Goal: Task Accomplishment & Management: Complete application form

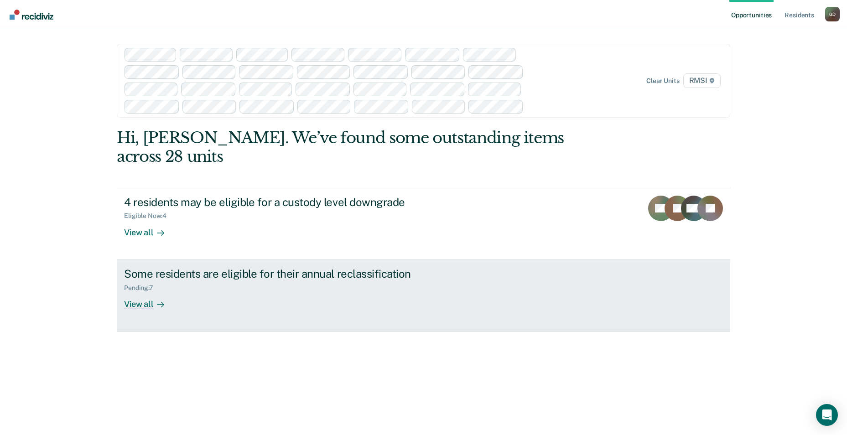
click at [133, 291] on div "View all" at bounding box center [149, 300] width 51 height 18
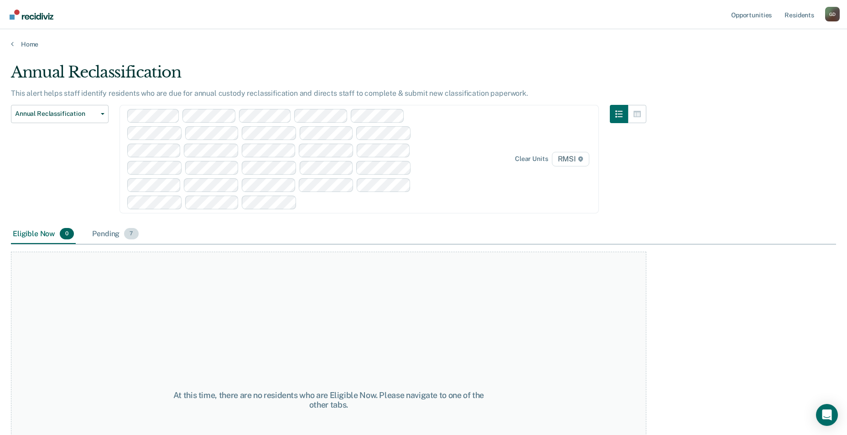
click at [119, 234] on div "Pending 7" at bounding box center [115, 234] width 50 height 20
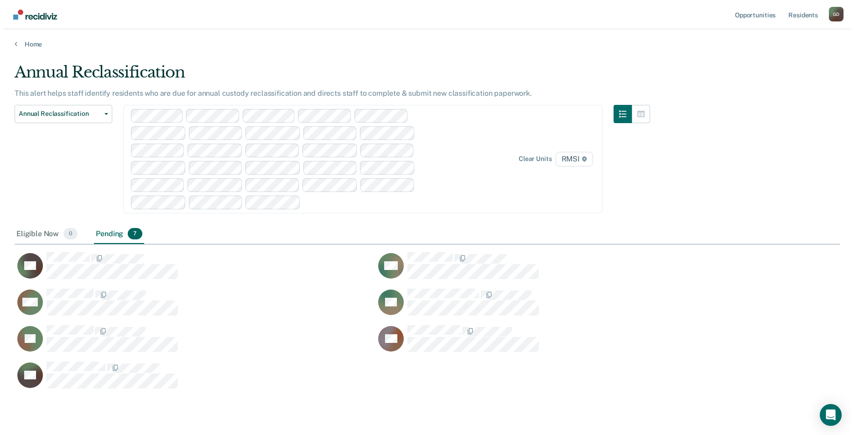
scroll to position [326, 818]
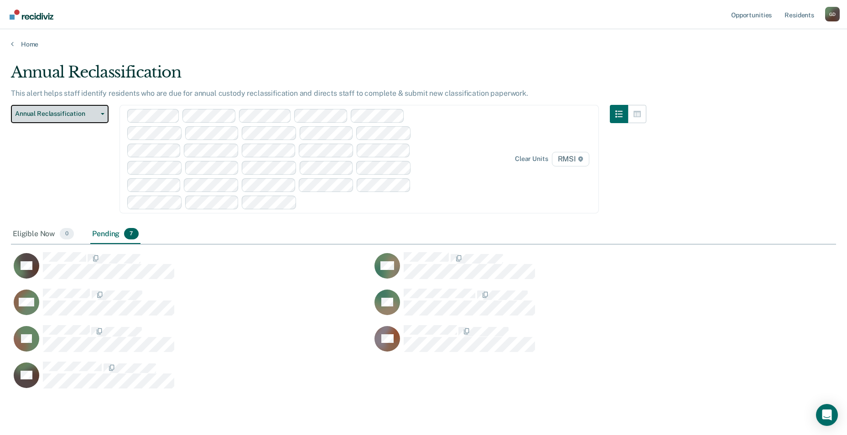
click at [70, 115] on span "Annual Reclassification" at bounding box center [56, 114] width 82 height 8
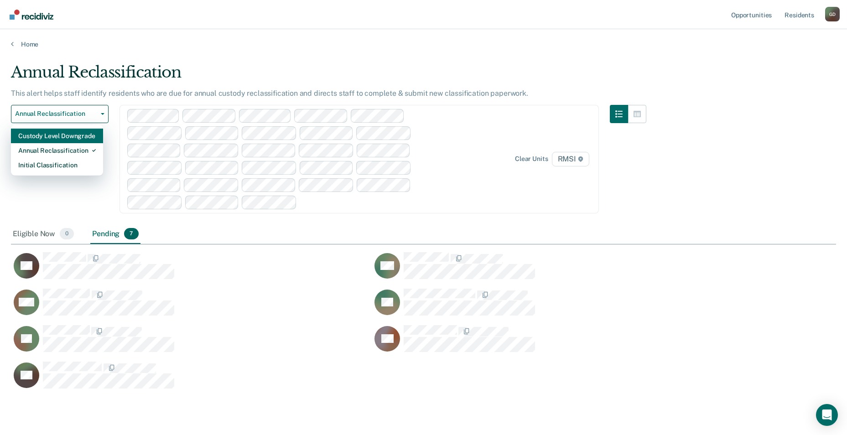
click at [66, 133] on div "Custody Level Downgrade" at bounding box center [57, 136] width 78 height 15
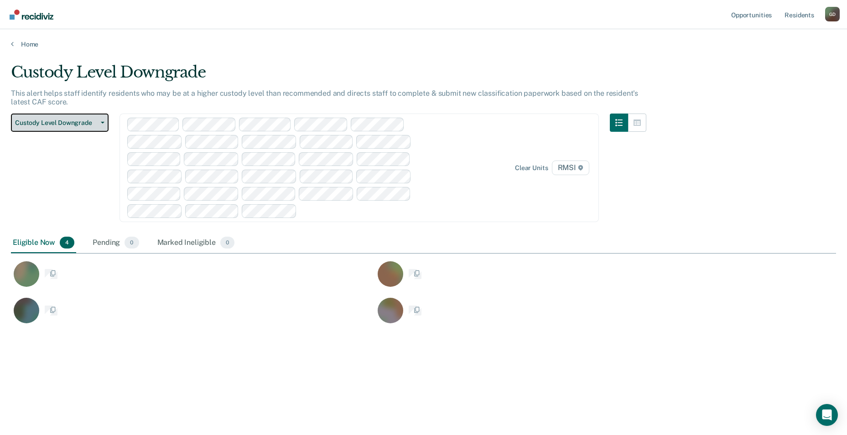
scroll to position [7, 7]
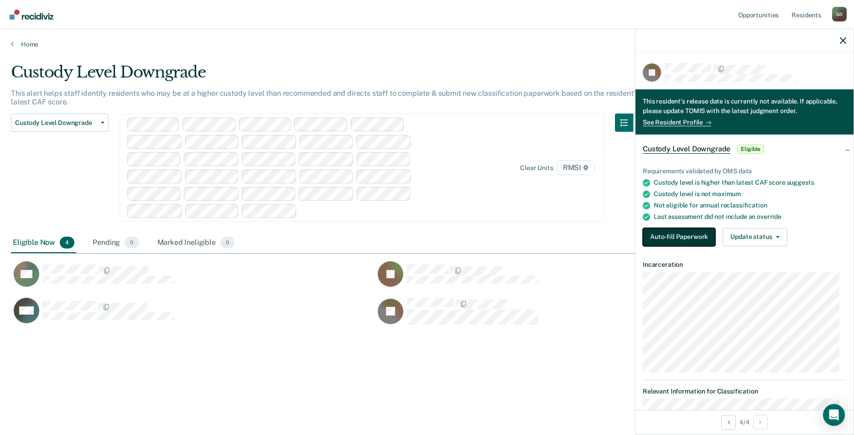
click at [684, 238] on button "Auto-fill Paperwork" at bounding box center [679, 237] width 73 height 18
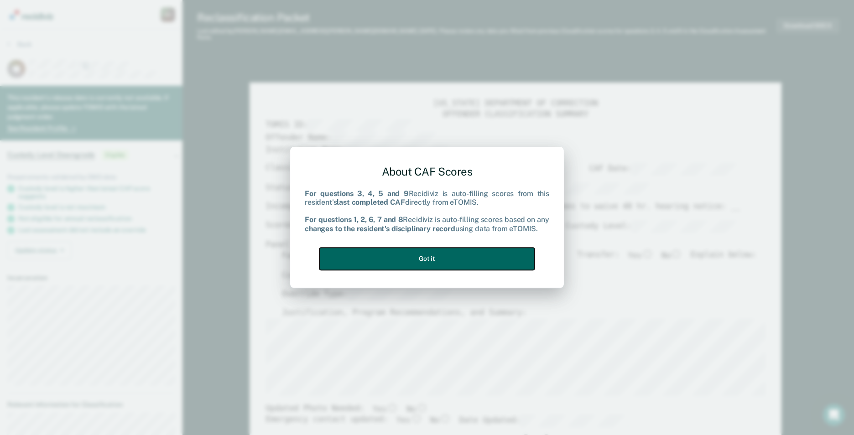
click at [387, 265] on button "Got it" at bounding box center [426, 259] width 215 height 22
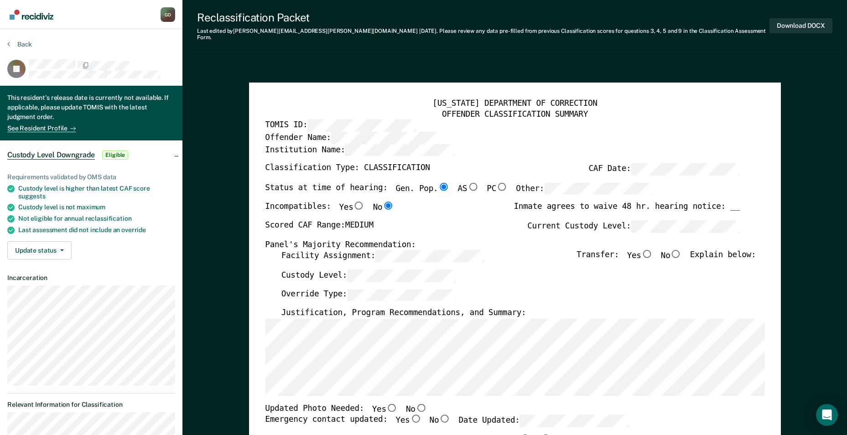
click at [273, 190] on div "Status at time of hearing: Gen. Pop. AS PC Other:" at bounding box center [459, 191] width 388 height 19
click at [265, 190] on div "[US_STATE] DEPARTMENT OF CORRECTION OFFENDER CLASSIFICATION SUMMARY TOMIS ID: O…" at bounding box center [515, 429] width 532 height 693
click at [808, 20] on button "Download DOCX" at bounding box center [801, 25] width 63 height 15
type textarea "x"
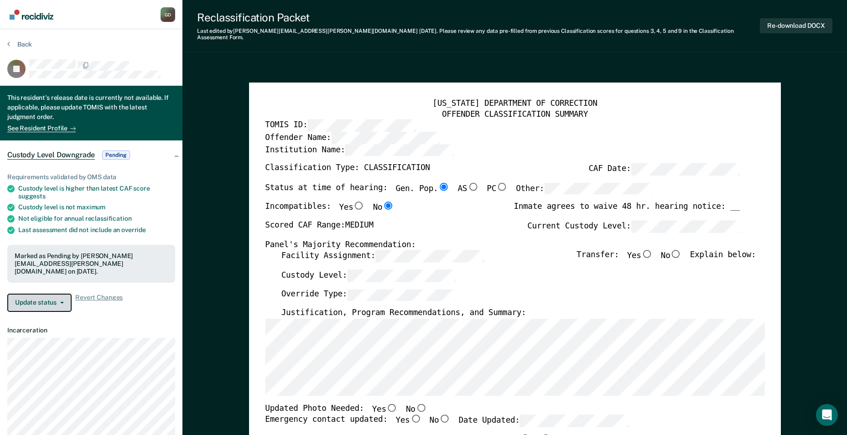
click at [66, 294] on button "Update status" at bounding box center [39, 303] width 64 height 18
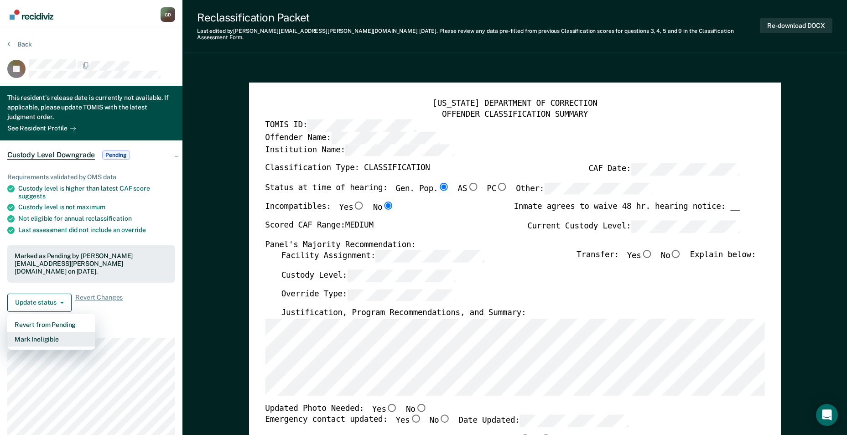
click at [39, 332] on button "Mark Ineligible" at bounding box center [51, 339] width 88 height 15
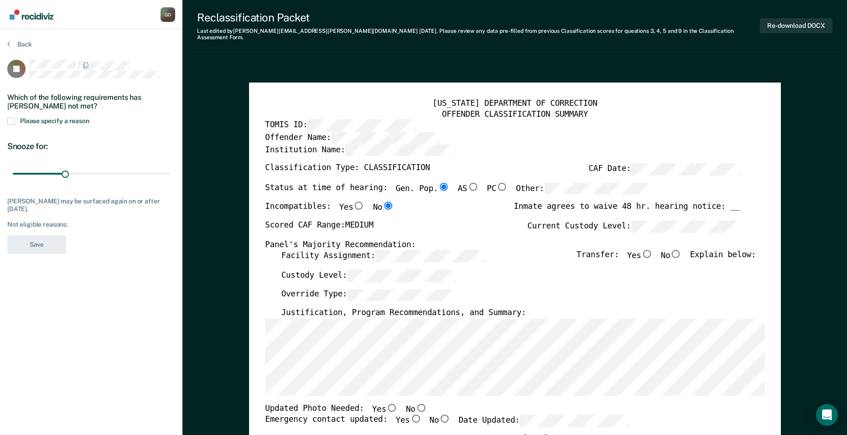
click at [11, 120] on span at bounding box center [10, 121] width 7 height 7
click at [89, 118] on input "Please specify a reason" at bounding box center [89, 118] width 0 height 0
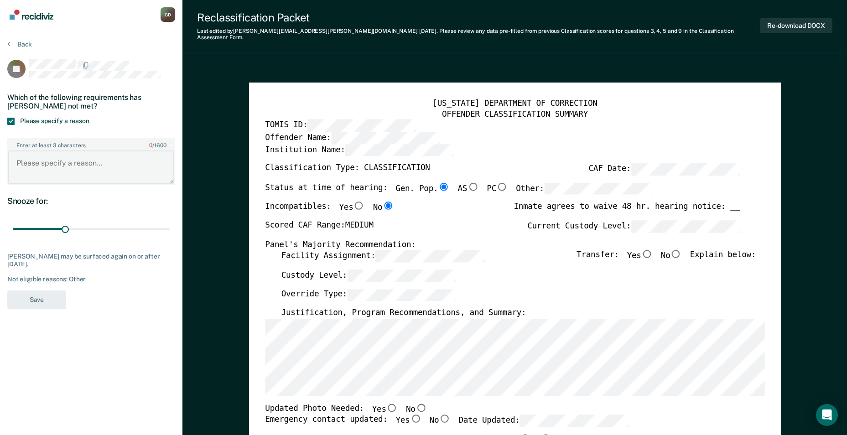
click at [15, 161] on textarea "Enter at least 3 characters 0 / 1600" at bounding box center [91, 168] width 166 height 34
drag, startPoint x: 109, startPoint y: 162, endPoint x: 126, endPoint y: 154, distance: 18.8
drag, startPoint x: 148, startPoint y: 162, endPoint x: 161, endPoint y: 160, distance: 12.5
click at [149, 162] on textarea "Offender will still score 18 on the final score" at bounding box center [91, 168] width 166 height 34
click at [43, 171] on textarea "Offender will still score 18 on the final CAF score" at bounding box center [91, 168] width 166 height 34
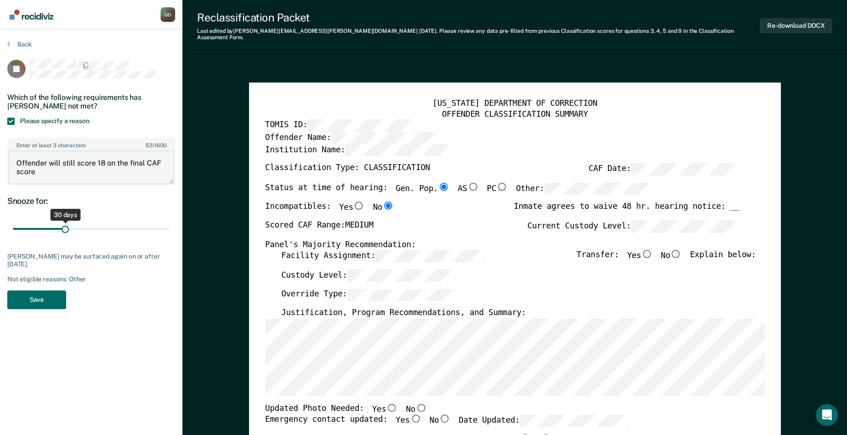
type textarea "Offender will still score 18 on the final CAF score"
drag, startPoint x: 65, startPoint y: 226, endPoint x: 56, endPoint y: 228, distance: 9.3
click at [56, 230] on input "range" at bounding box center [91, 229] width 157 height 16
drag, startPoint x: 56, startPoint y: 228, endPoint x: 74, endPoint y: 231, distance: 18.4
type input "34"
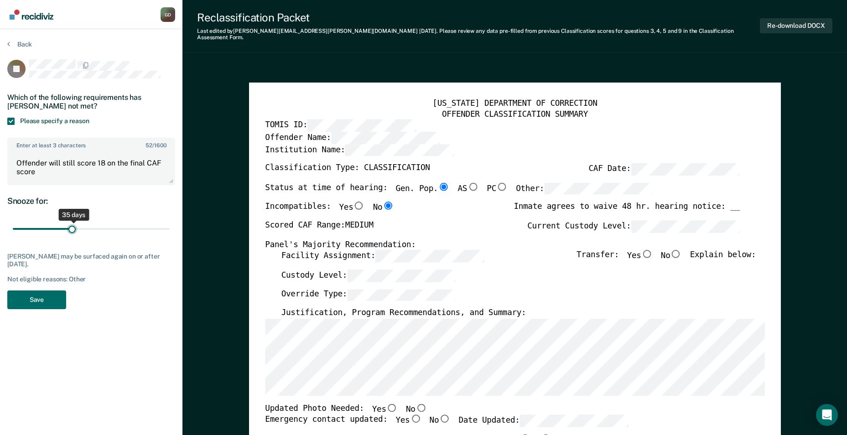
click at [73, 229] on input "range" at bounding box center [91, 229] width 157 height 16
click at [45, 175] on textarea "Offender will still score 18 on the final CAF score" at bounding box center [91, 168] width 166 height 34
drag, startPoint x: 53, startPoint y: 169, endPoint x: 95, endPoint y: 164, distance: 42.3
click at [54, 169] on textarea "Offender will still score 18 on the final CAF score with his Assault still scor…" at bounding box center [91, 168] width 166 height 34
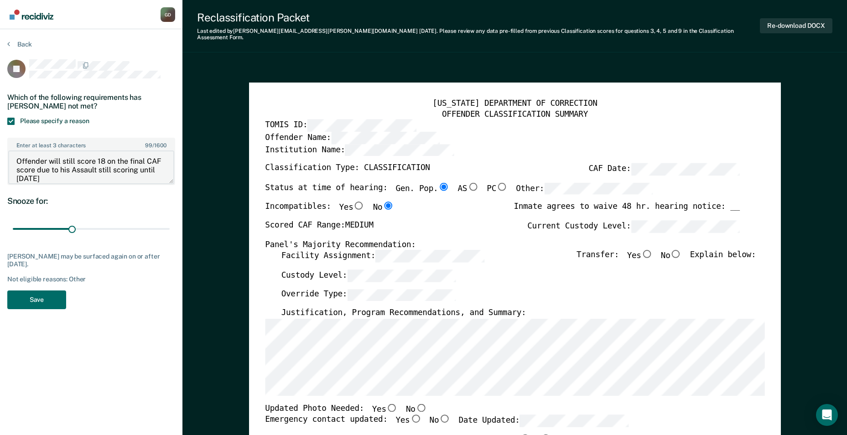
click at [78, 177] on textarea "Offender will still score 18 on the final CAF score due to his Assault still sc…" at bounding box center [91, 168] width 166 height 34
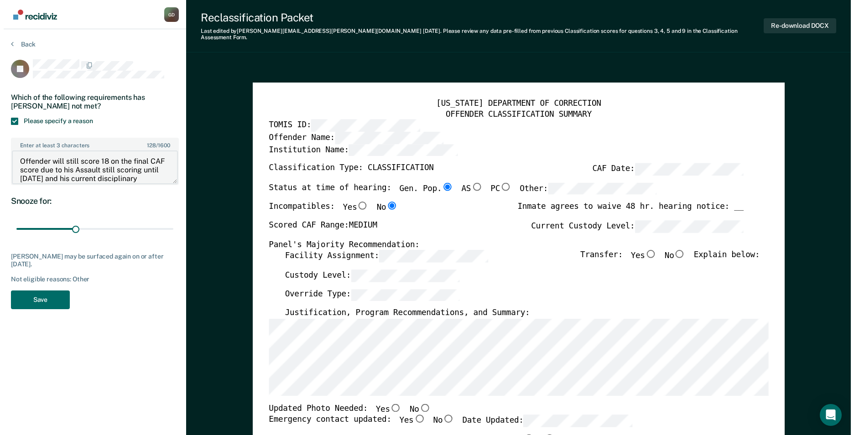
scroll to position [0, 0]
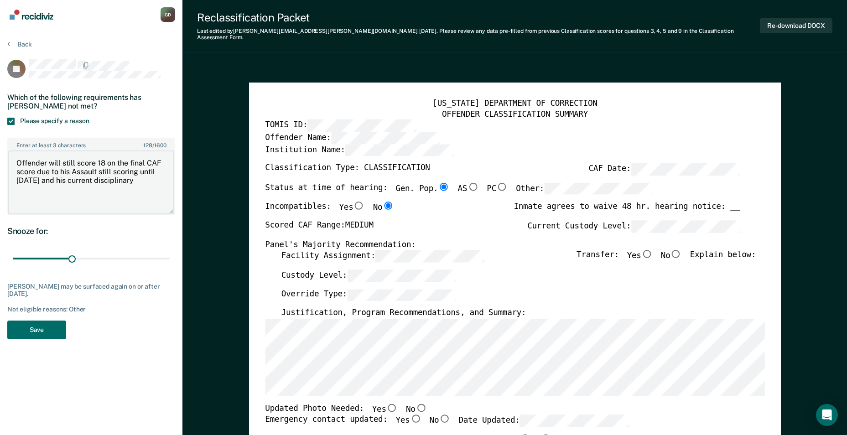
drag, startPoint x: 171, startPoint y: 182, endPoint x: 167, endPoint y: 214, distance: 32.6
click at [167, 214] on textarea "Offender will still score 18 on the final CAF score due to his Assault still sc…" at bounding box center [91, 183] width 166 height 64
click at [162, 161] on textarea "Offender will still score 18 on the final CAF score due to his Assault still sc…" at bounding box center [91, 184] width 166 height 67
click at [130, 159] on textarea "Offender will still score 18 on the final CAF score due to his Assault still sc…" at bounding box center [91, 184] width 166 height 67
click at [147, 180] on textarea "Offender will still score 18 on the total CAF score due to his Assault still sc…" at bounding box center [91, 184] width 166 height 67
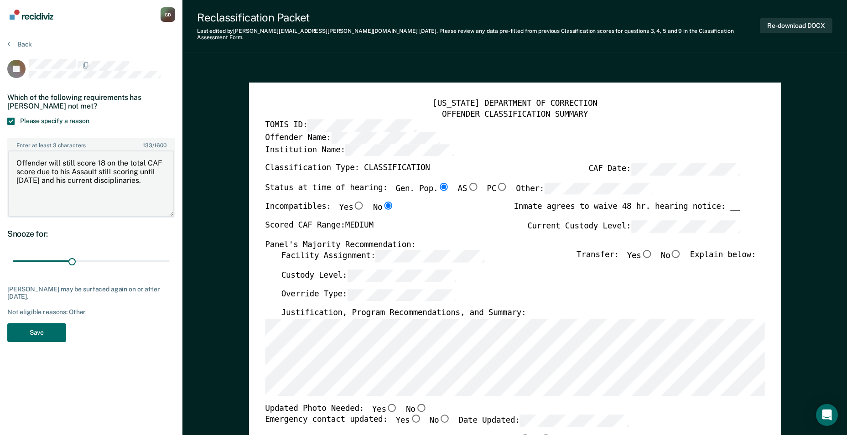
type textarea "Offender will still score 18 on the total CAF score due to his Assault still sc…"
click at [41, 329] on button "Save" at bounding box center [36, 332] width 59 height 19
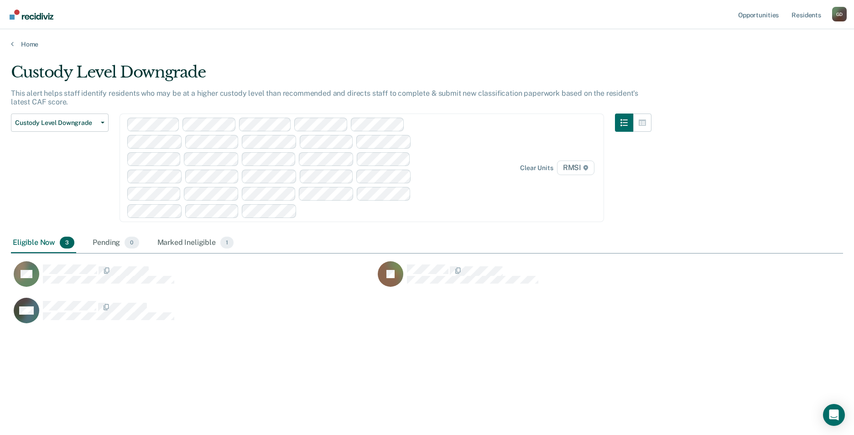
scroll to position [297, 825]
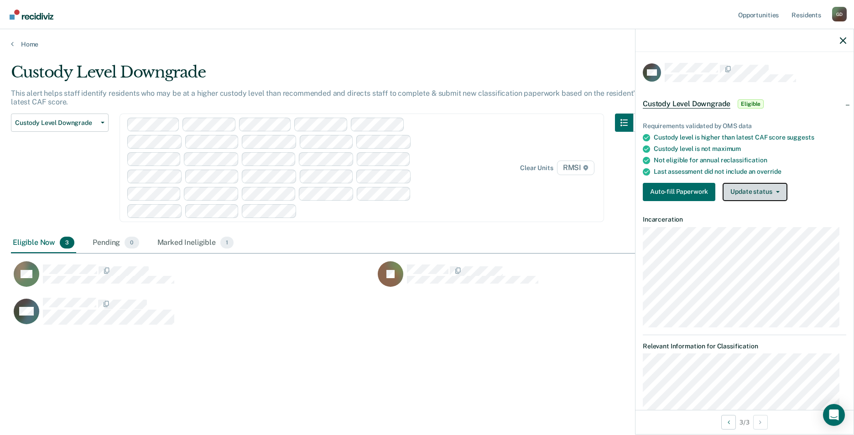
click at [753, 191] on button "Update status" at bounding box center [755, 192] width 64 height 18
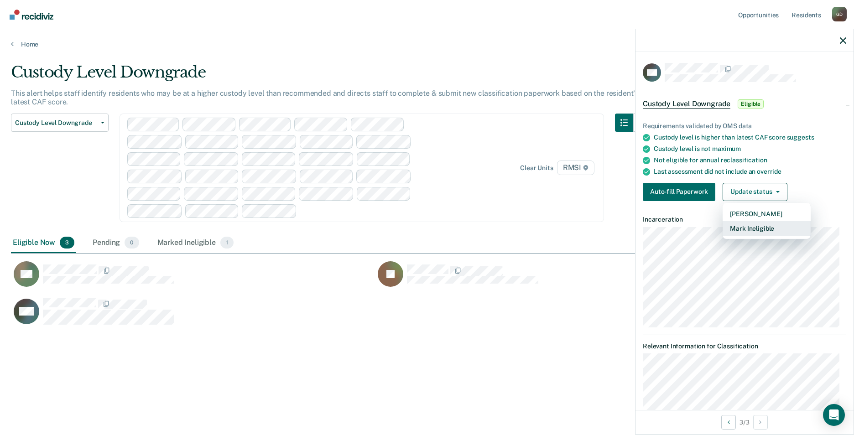
click at [773, 229] on button "Mark Ineligible" at bounding box center [767, 228] width 88 height 15
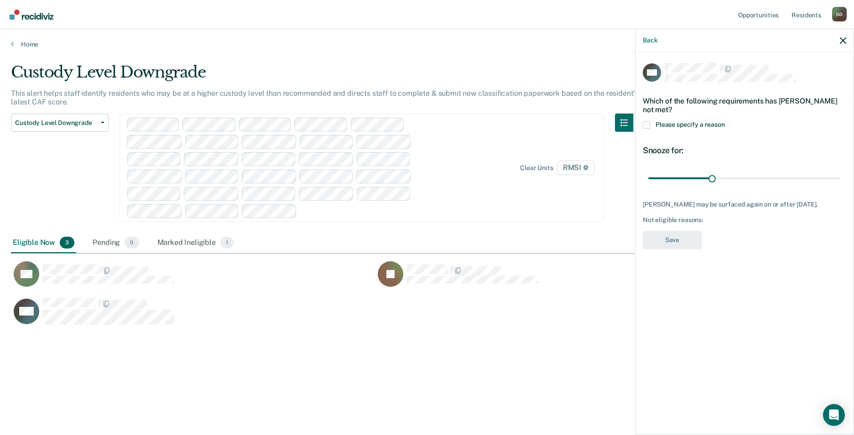
click at [648, 124] on span at bounding box center [646, 124] width 7 height 7
click at [725, 121] on input "Please specify a reason" at bounding box center [725, 121] width 0 height 0
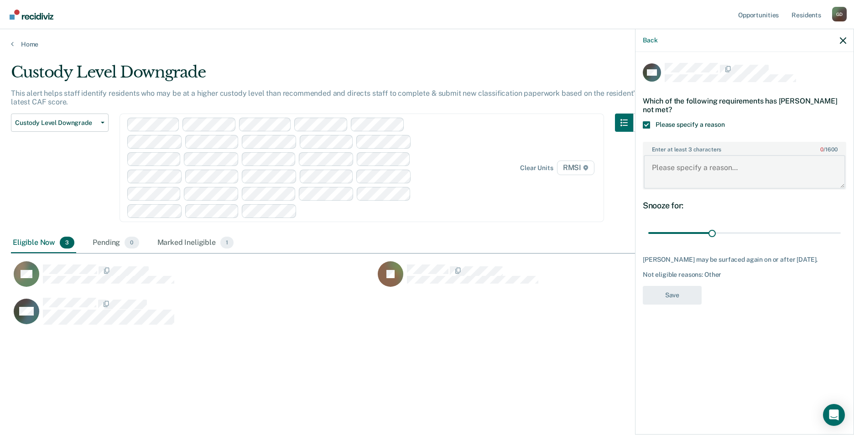
click at [658, 161] on textarea "Enter at least 3 characters 0 / 1600" at bounding box center [745, 172] width 202 height 34
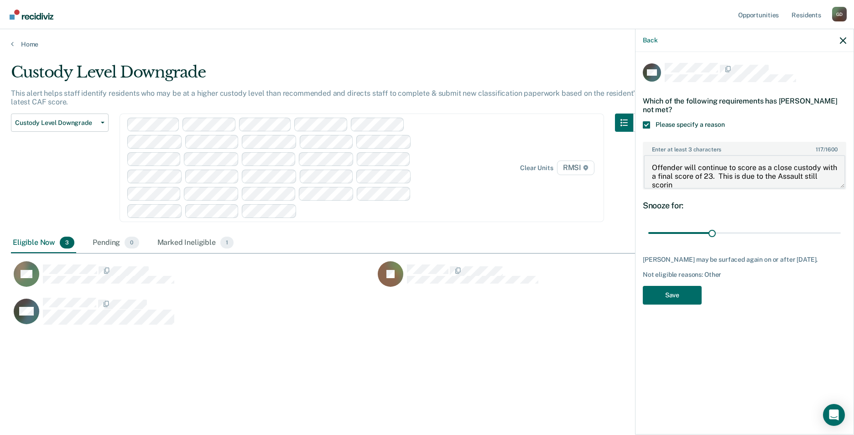
scroll to position [1, 0]
type textarea "Offender will continue to score as a close custody with a final score of 23. Th…"
drag, startPoint x: 712, startPoint y: 234, endPoint x: 753, endPoint y: 233, distance: 41.1
type input "50"
click at [753, 233] on input "range" at bounding box center [744, 233] width 192 height 16
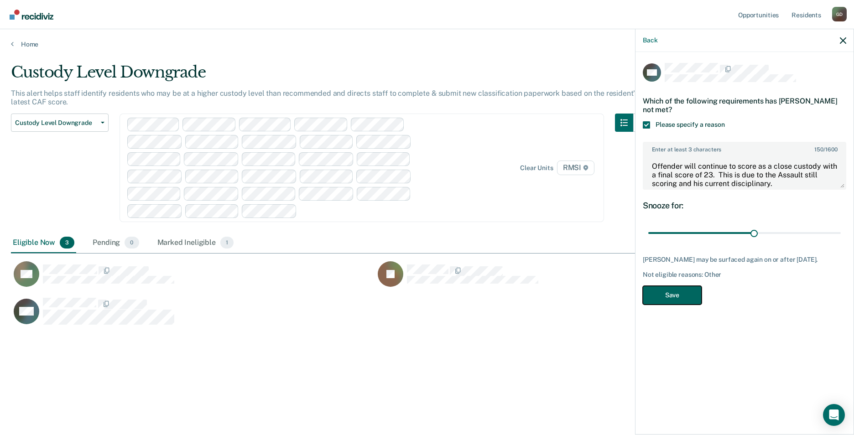
click at [678, 295] on button "Save" at bounding box center [672, 295] width 59 height 19
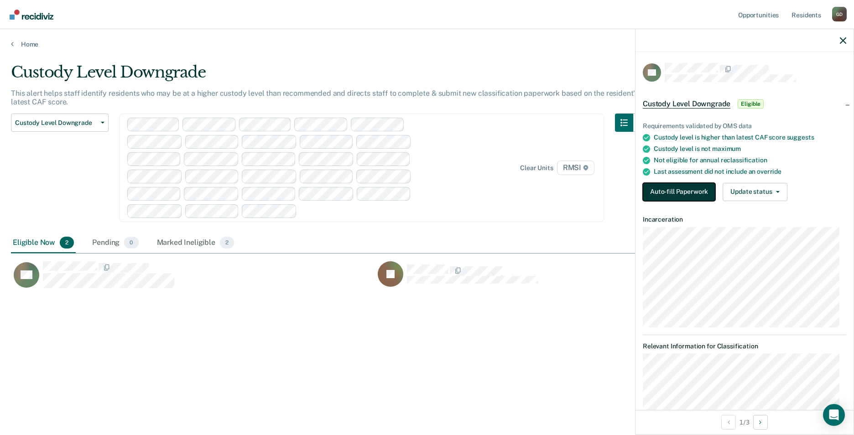
click at [674, 183] on button "Auto-fill Paperwork" at bounding box center [679, 192] width 73 height 18
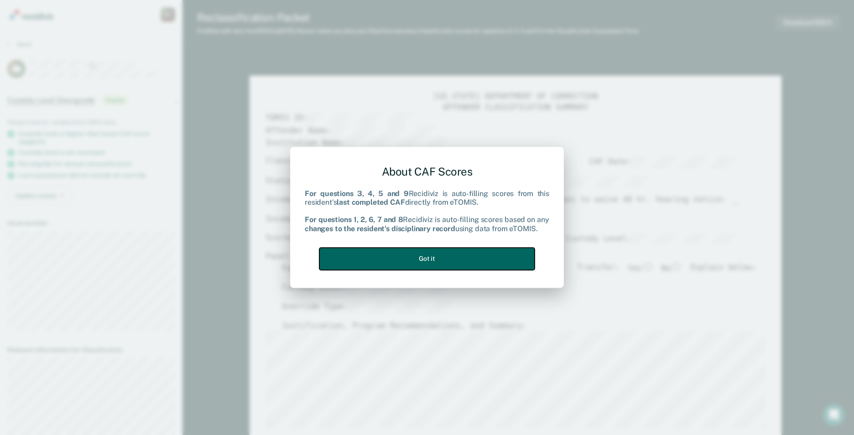
click at [404, 266] on button "Got it" at bounding box center [426, 259] width 215 height 22
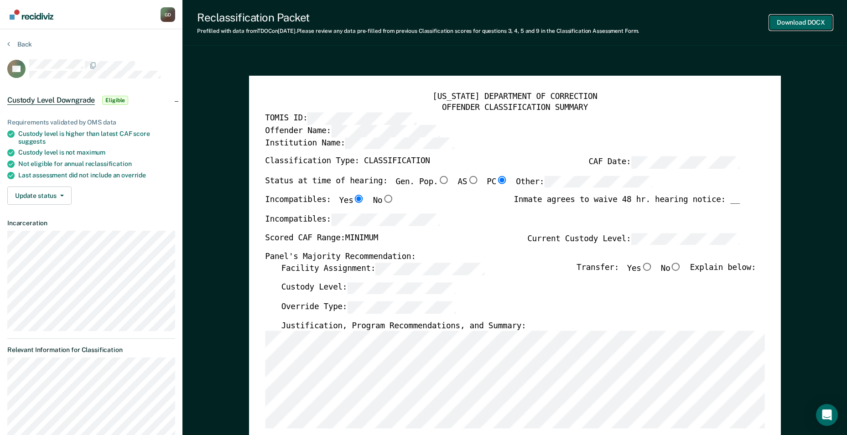
click at [814, 24] on button "Download DOCX" at bounding box center [801, 22] width 63 height 15
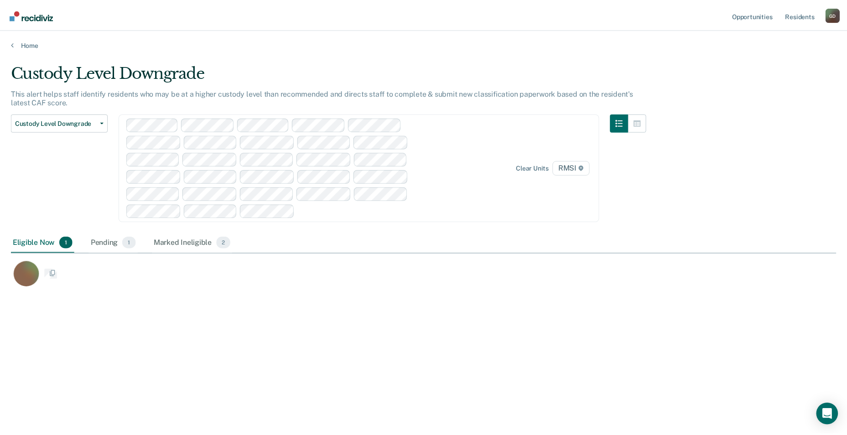
scroll to position [297, 825]
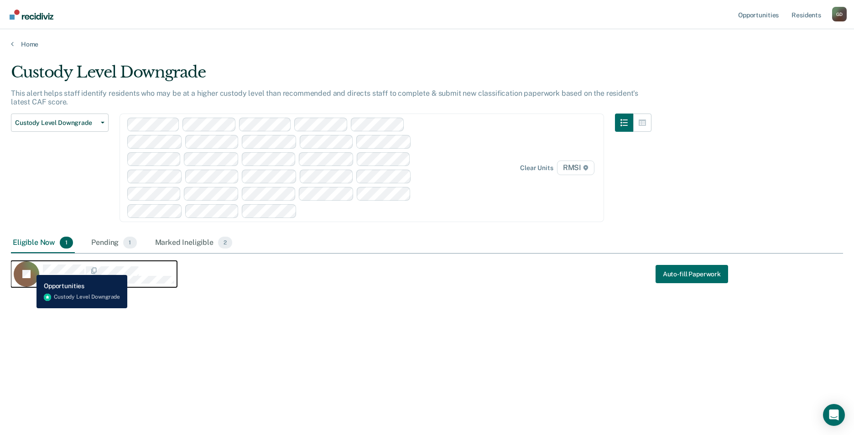
click at [30, 268] on icon "CaseloadOpportunityCell-00573095" at bounding box center [27, 260] width 47 height 45
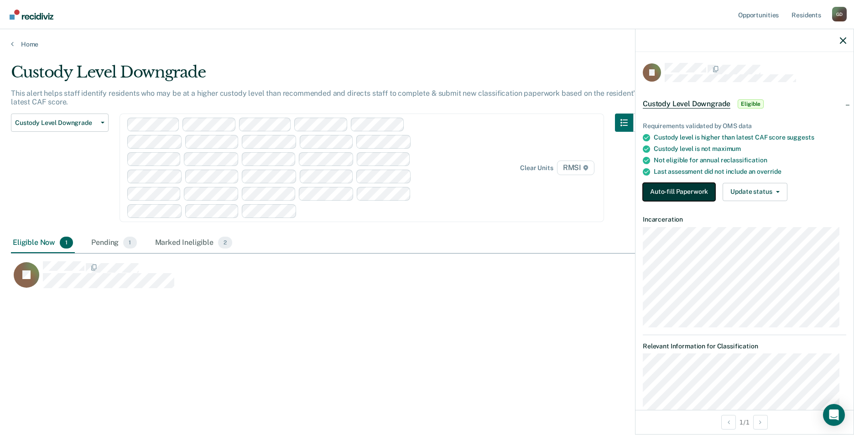
click at [693, 191] on button "Auto-fill Paperwork" at bounding box center [679, 192] width 73 height 18
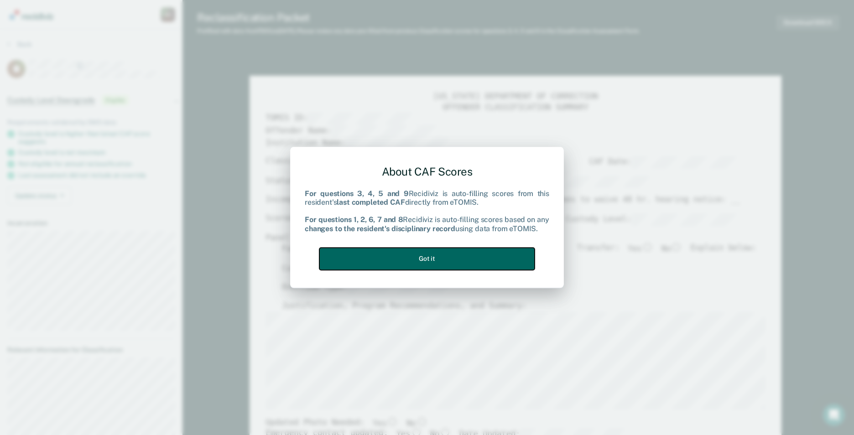
drag, startPoint x: 481, startPoint y: 257, endPoint x: 478, endPoint y: 262, distance: 5.7
click at [480, 259] on button "Got it" at bounding box center [426, 259] width 215 height 22
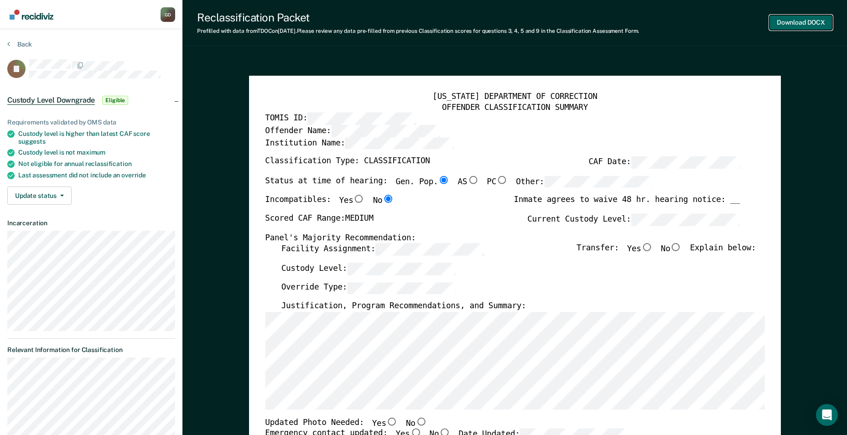
click at [793, 26] on button "Download DOCX" at bounding box center [801, 22] width 63 height 15
type textarea "x"
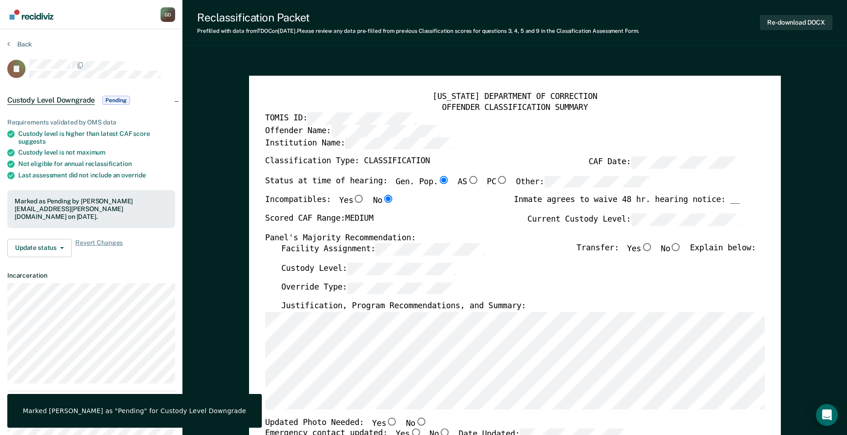
click at [91, 413] on div "Marked [PERSON_NAME] as "Pending" for Custody Level Downgrade" at bounding box center [135, 411] width 224 height 8
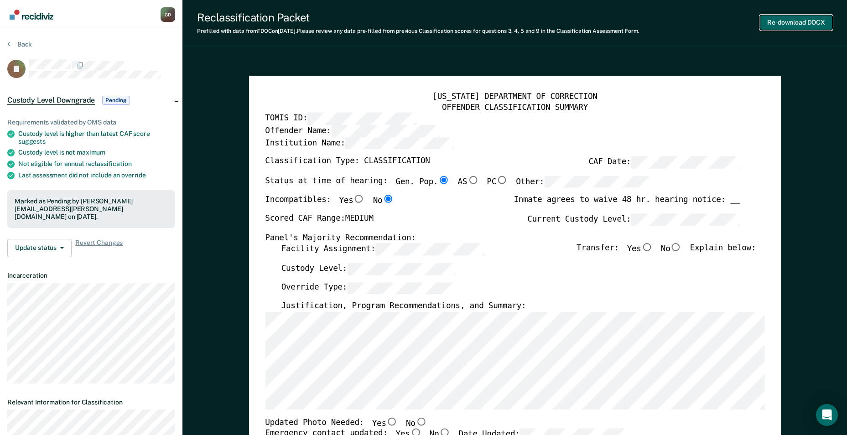
click at [789, 24] on button "Re-download DOCX" at bounding box center [796, 22] width 73 height 15
